Goal: Task Accomplishment & Management: Manage account settings

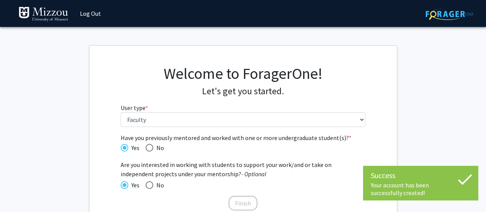
select select "5: faculty"
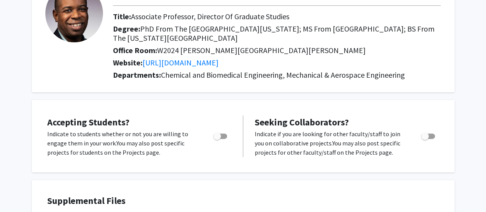
scroll to position [77, 0]
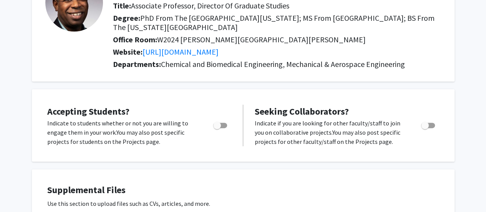
click at [221, 124] on span "Toggle" at bounding box center [220, 124] width 14 height 5
click at [217, 128] on input "Would you like to permit student requests?" at bounding box center [216, 128] width 0 height 0
checkbox input "true"
click at [427, 126] on span "Toggle" at bounding box center [425, 125] width 8 height 8
click at [425, 128] on input "Toggle" at bounding box center [424, 128] width 0 height 0
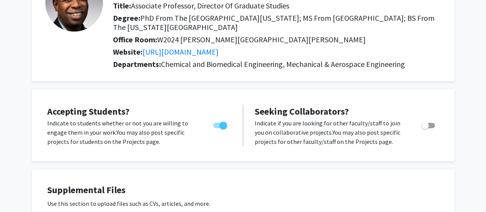
checkbox input "true"
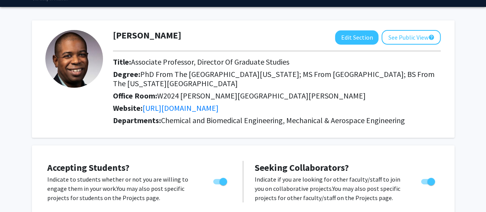
scroll to position [38, 0]
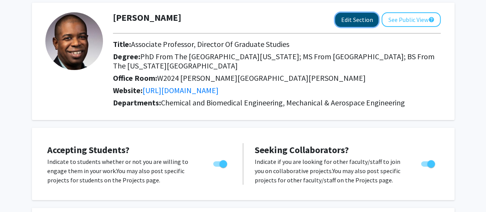
click at [357, 20] on button "Edit Section" at bounding box center [356, 20] width 43 height 14
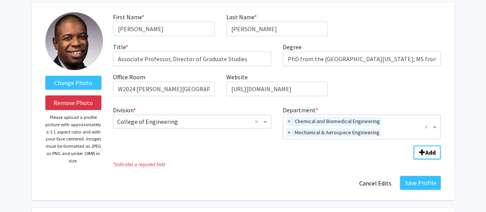
click at [290, 130] on span "×" at bounding box center [289, 132] width 7 height 9
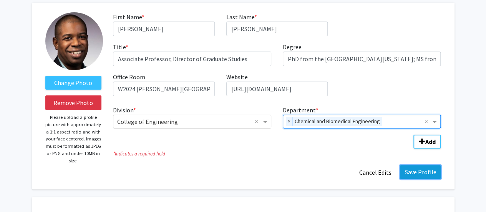
click at [413, 170] on button "Save Profile" at bounding box center [420, 172] width 41 height 14
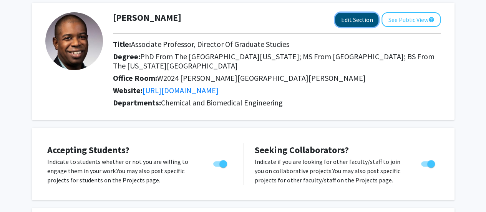
click at [353, 22] on button "Edit Section" at bounding box center [356, 20] width 43 height 14
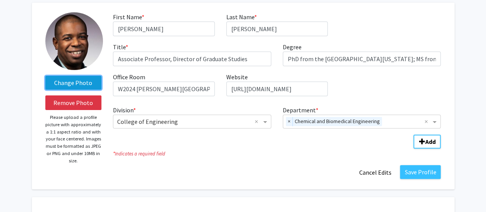
click at [68, 80] on label "Change Photo" at bounding box center [73, 83] width 56 height 14
click at [0, 0] on input "Change Photo" at bounding box center [0, 0] width 0 height 0
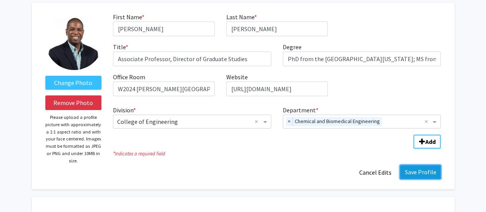
click at [420, 169] on button "Save Profile" at bounding box center [420, 172] width 41 height 14
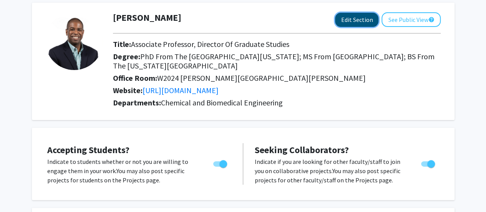
click at [340, 23] on button "Edit Section" at bounding box center [356, 20] width 43 height 14
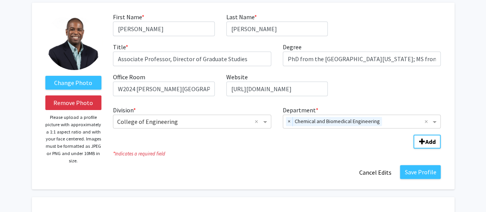
click at [69, 55] on img at bounding box center [74, 41] width 58 height 58
click at [415, 167] on button "Save Profile" at bounding box center [420, 172] width 41 height 14
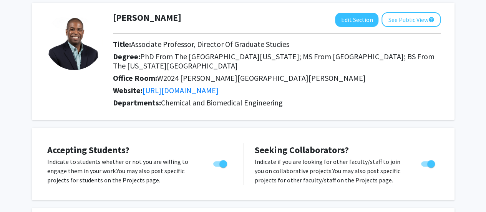
scroll to position [0, 0]
